Goal: Information Seeking & Learning: Learn about a topic

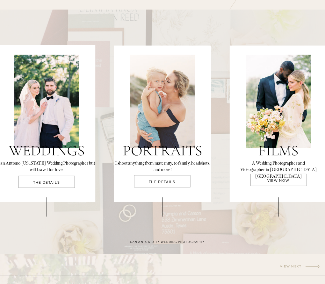
scroll to position [1114, 0]
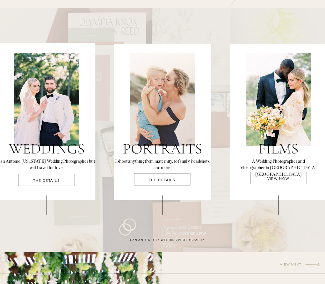
click at [69, 179] on p "THE DETAILS" at bounding box center [46, 182] width 56 height 7
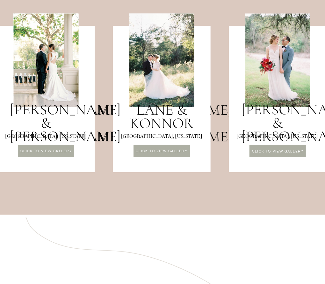
scroll to position [700, 0]
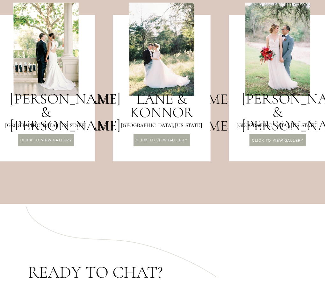
click at [66, 143] on p "CLICK TO VIEW GALLERY" at bounding box center [46, 141] width 56 height 4
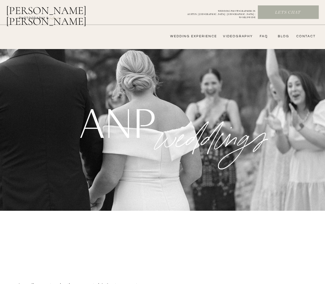
click at [264, 36] on nav "FAQ" at bounding box center [262, 36] width 11 height 4
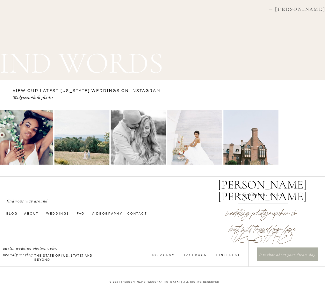
scroll to position [1956, 0]
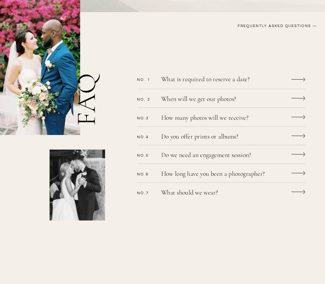
scroll to position [127, 0]
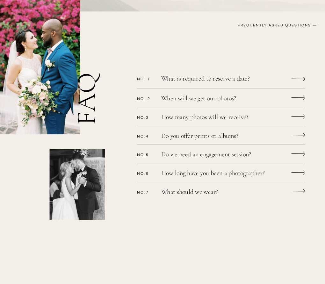
click at [183, 81] on p "What is required to reserve a date?" at bounding box center [213, 79] width 105 height 8
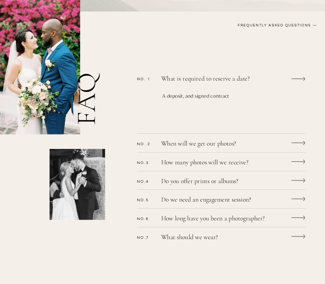
click at [183, 81] on p "What is required to reserve a date?" at bounding box center [213, 79] width 105 height 8
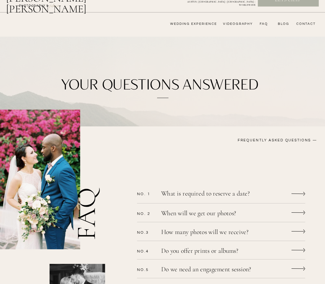
scroll to position [0, 0]
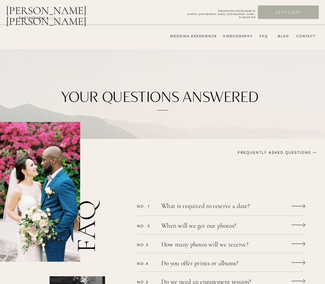
click at [189, 37] on nav "wedding experience" at bounding box center [189, 36] width 54 height 4
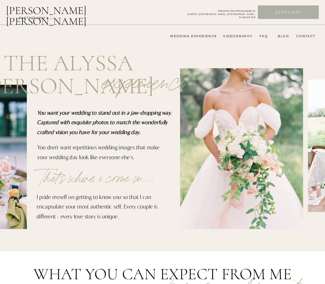
click at [287, 16] on p "Lets chat" at bounding box center [288, 13] width 60 height 6
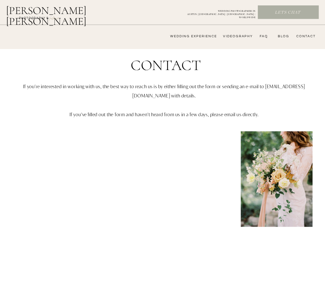
click at [204, 34] on nav "wedding experience" at bounding box center [189, 36] width 54 height 4
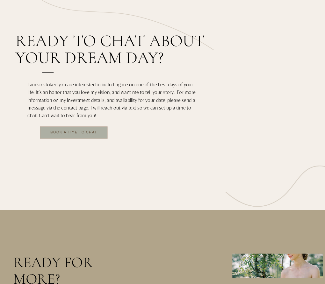
scroll to position [891, 0]
